Goal: Find specific page/section: Locate a particular part of the current website

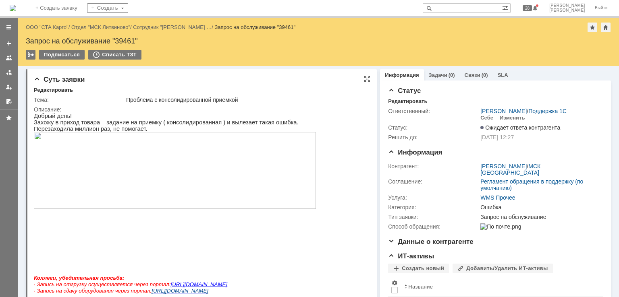
click at [161, 177] on img at bounding box center [175, 170] width 282 height 77
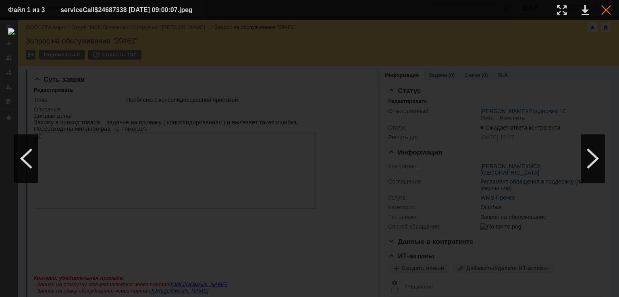
click at [607, 10] on div at bounding box center [606, 10] width 10 height 10
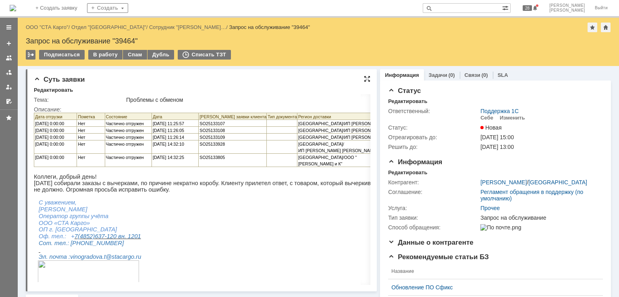
click at [364, 79] on div at bounding box center [367, 79] width 6 height 6
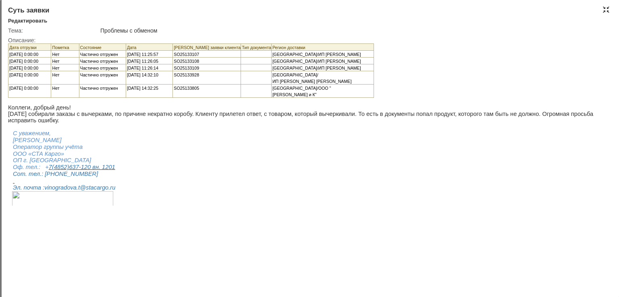
click at [603, 10] on div at bounding box center [606, 9] width 6 height 6
